Goal: Navigation & Orientation: Find specific page/section

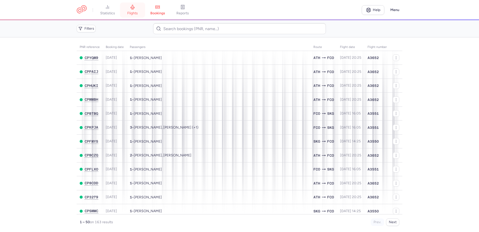
click at [132, 12] on span "flights" at bounding box center [132, 13] width 11 height 5
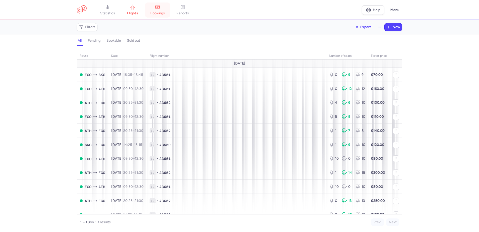
click at [157, 11] on span "bookings" at bounding box center [157, 13] width 15 height 5
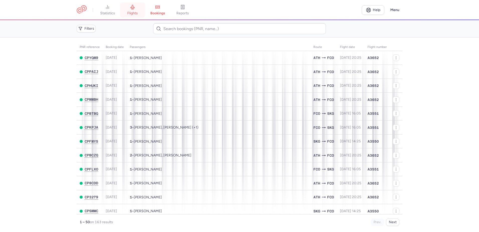
click at [131, 7] on link "flights" at bounding box center [132, 10] width 25 height 11
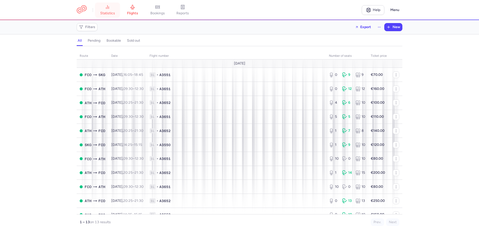
click at [106, 7] on icon at bounding box center [107, 7] width 5 height 5
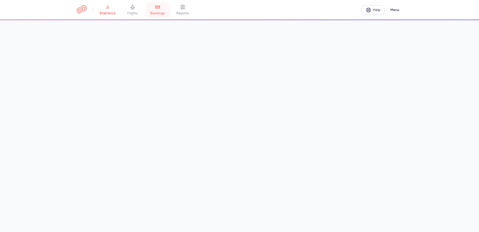
click at [157, 9] on icon at bounding box center [157, 7] width 5 height 5
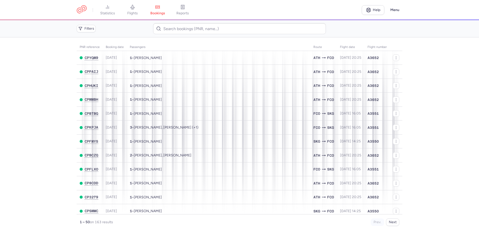
click at [52, 121] on main "PNR reference Booking date Passengers Route flight date Flight number CPYQM9 [D…" at bounding box center [239, 134] width 479 height 194
click at [135, 9] on icon at bounding box center [132, 7] width 5 height 5
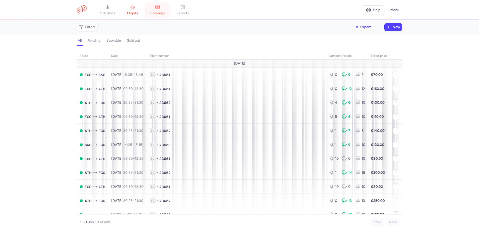
click at [158, 9] on icon at bounding box center [157, 7] width 5 height 5
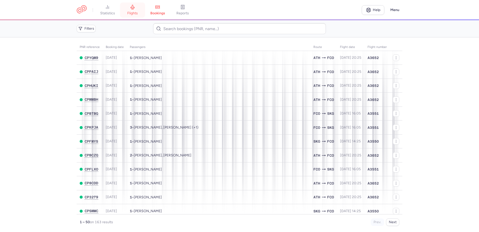
click at [135, 7] on icon at bounding box center [133, 7] width 4 height 5
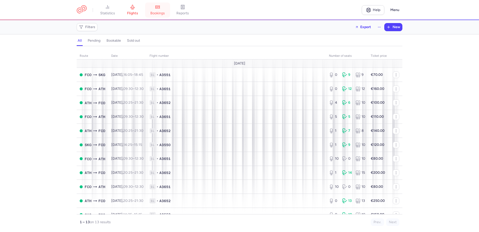
click at [155, 10] on link "bookings" at bounding box center [157, 10] width 25 height 11
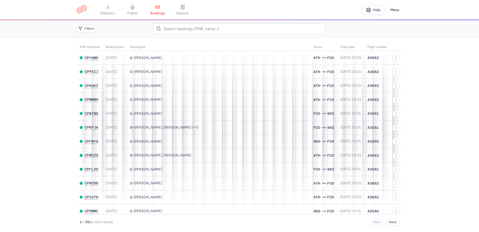
click at [29, 75] on main "PNR reference Booking date Passengers Route flight date Flight number CPYQM9 [D…" at bounding box center [239, 134] width 479 height 194
drag, startPoint x: 414, startPoint y: 53, endPoint x: 265, endPoint y: 51, distance: 149.2
click at [413, 53] on main "PNR reference Booking date Passengers Route flight date Flight number CPYQM9 [D…" at bounding box center [239, 134] width 479 height 194
click at [45, 90] on main "PNR reference Booking date Passengers Route flight date Flight number CPYQM9 [D…" at bounding box center [239, 134] width 479 height 194
click at [51, 56] on main "PNR reference Booking date Passengers Route flight date Flight number CPYQM9 [D…" at bounding box center [239, 134] width 479 height 194
